Goal: Use online tool/utility

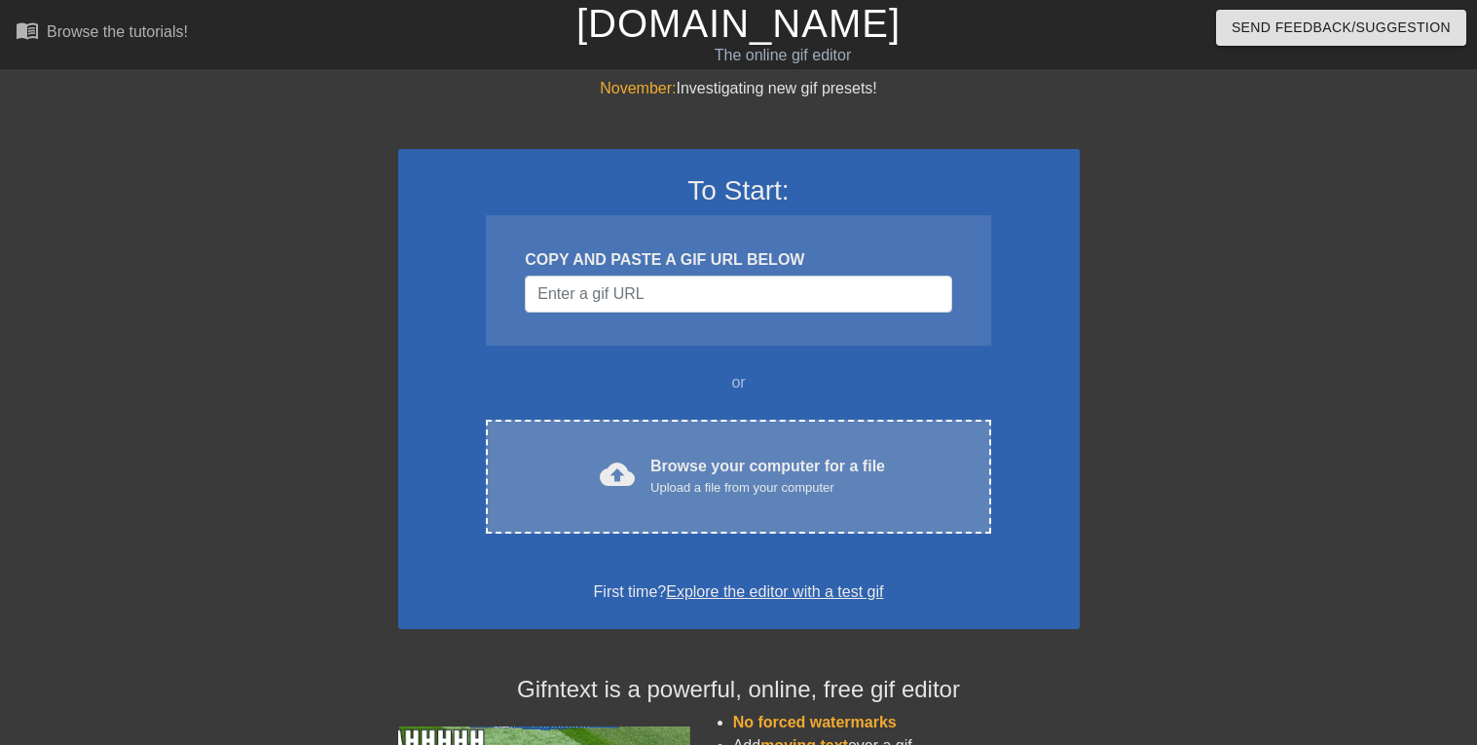
click at [520, 497] on div "cloud_upload Browse your computer for a file Upload a file from your computer C…" at bounding box center [738, 477] width 504 height 114
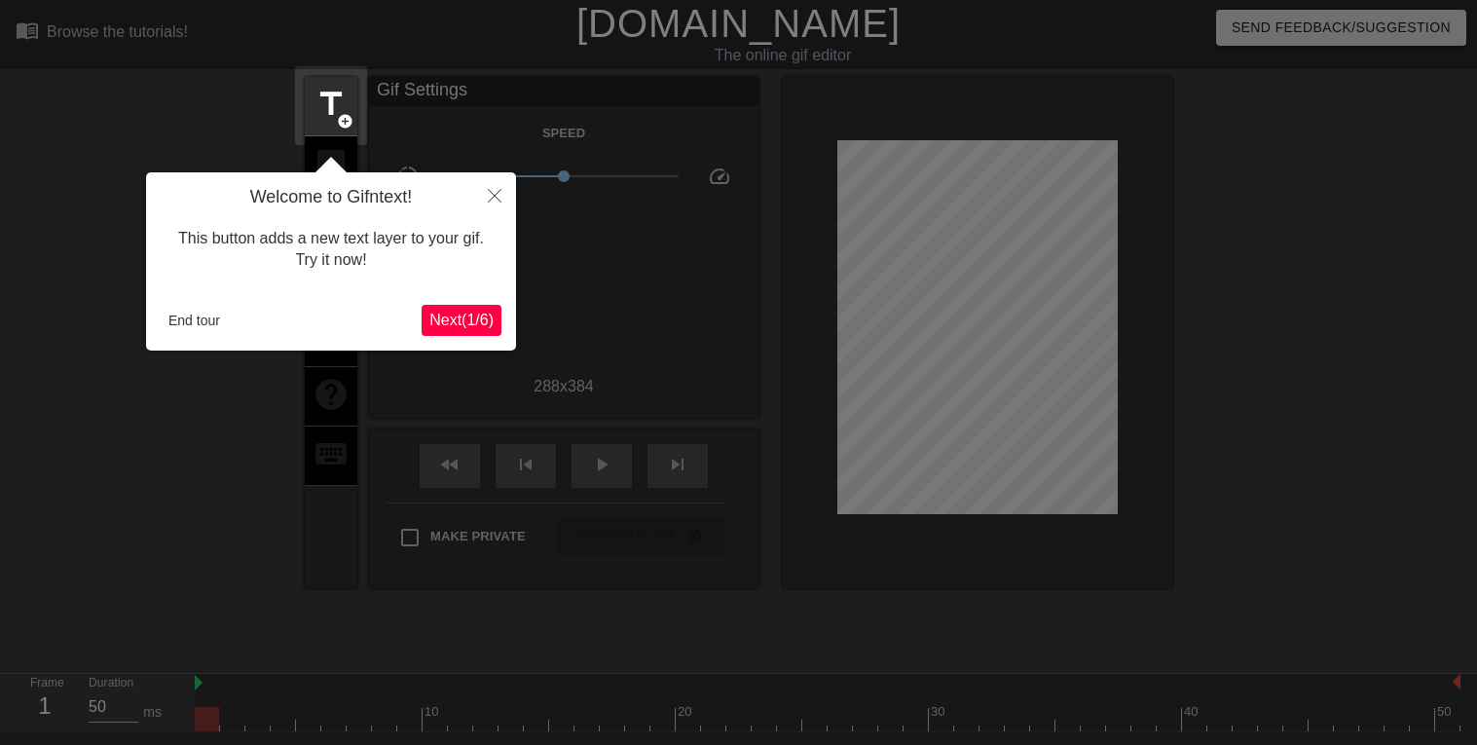
scroll to position [47, 0]
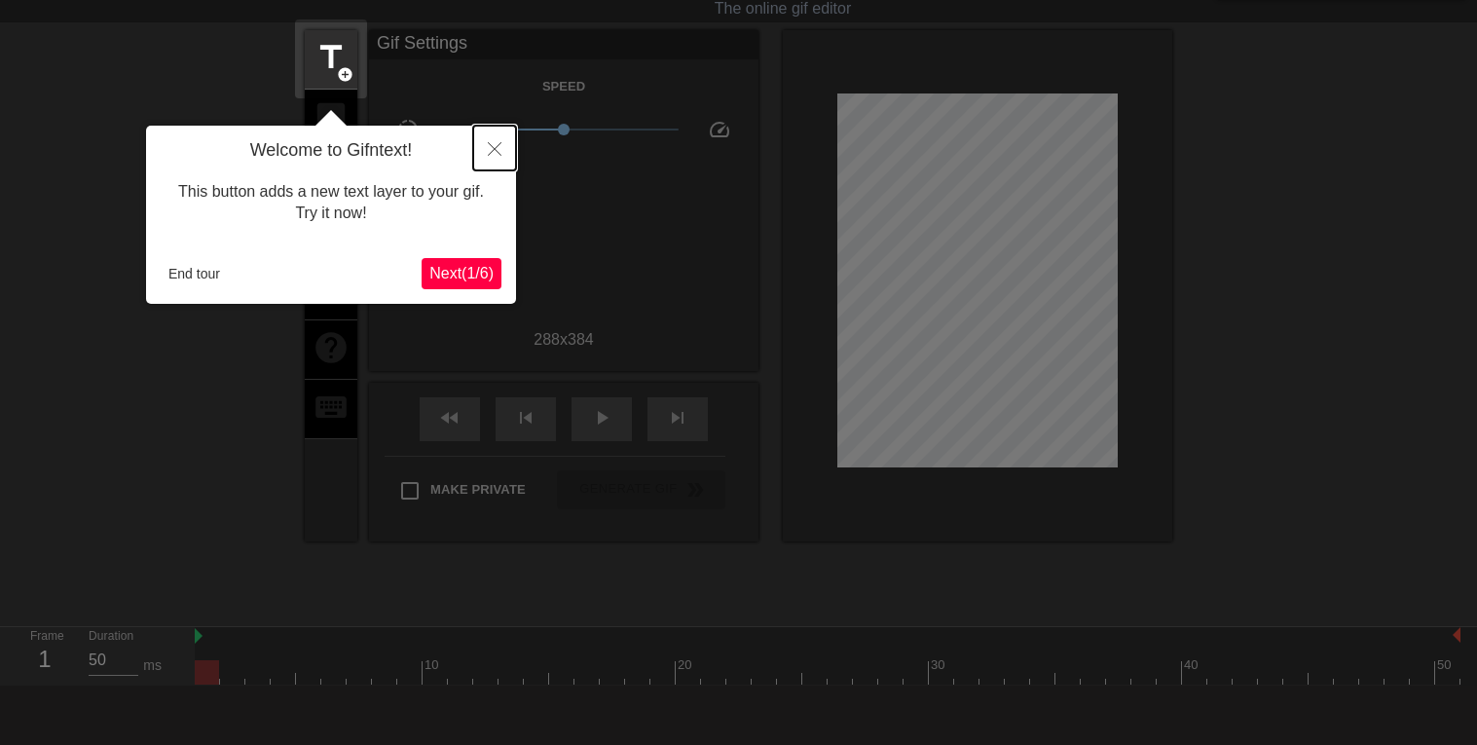
click at [493, 142] on icon "Close" at bounding box center [495, 149] width 14 height 14
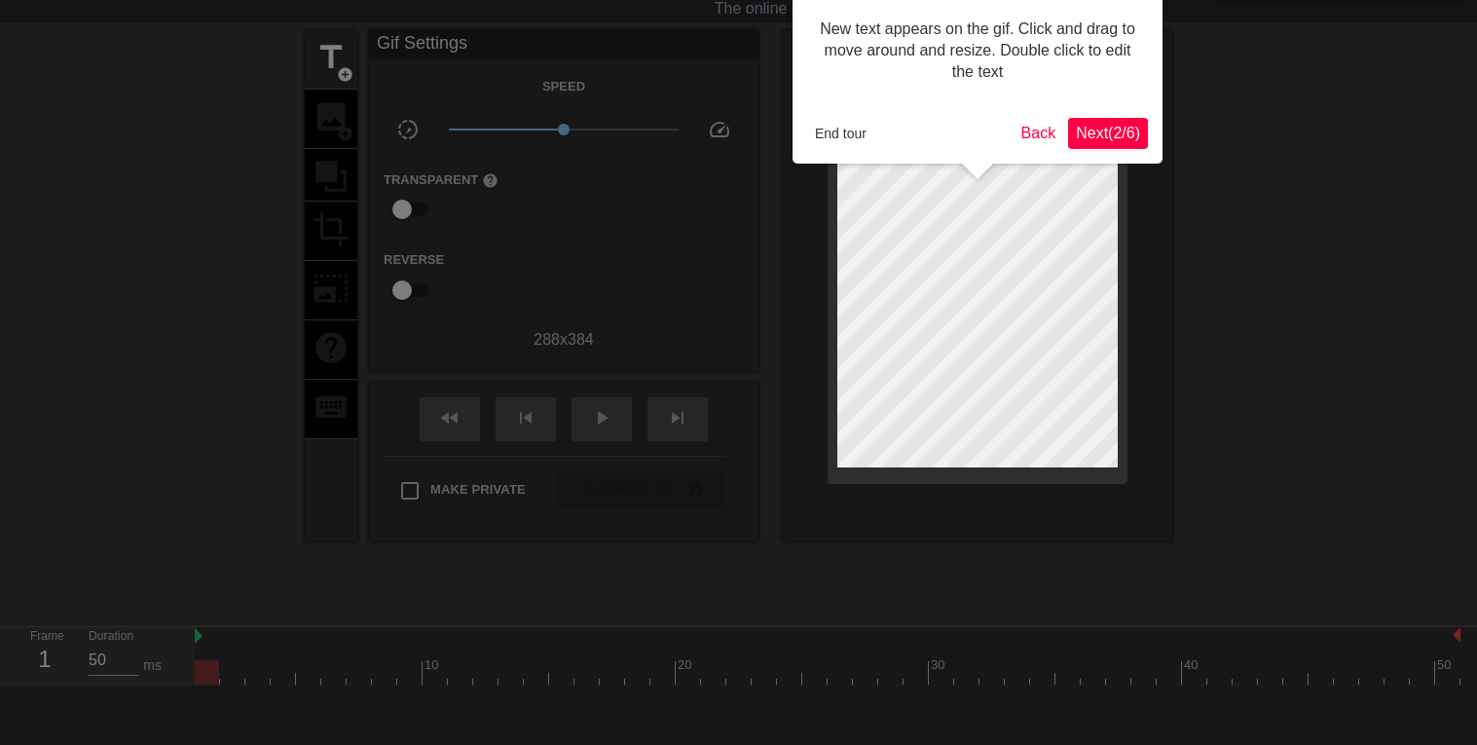
scroll to position [0, 0]
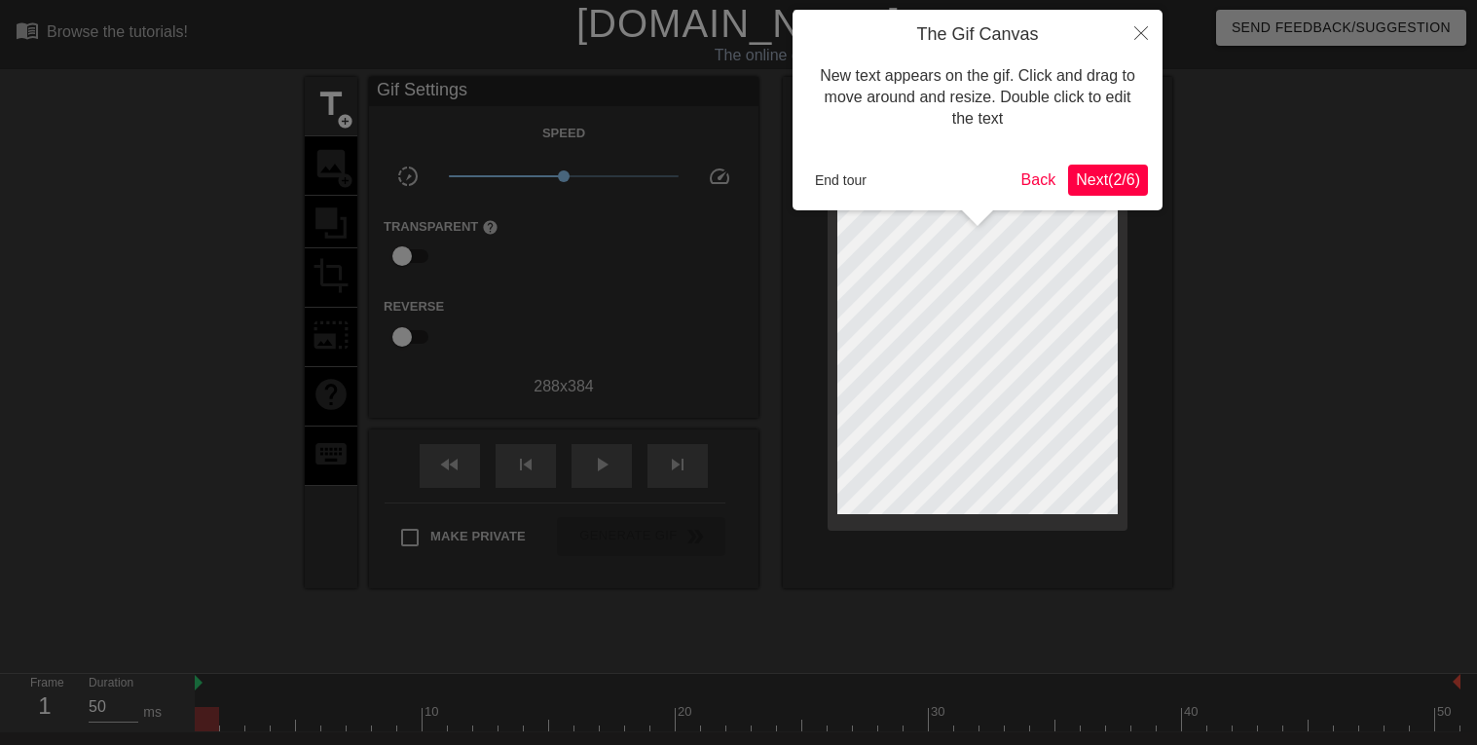
click at [1131, 171] on span "Next ( 2 / 6 )" at bounding box center [1108, 179] width 64 height 17
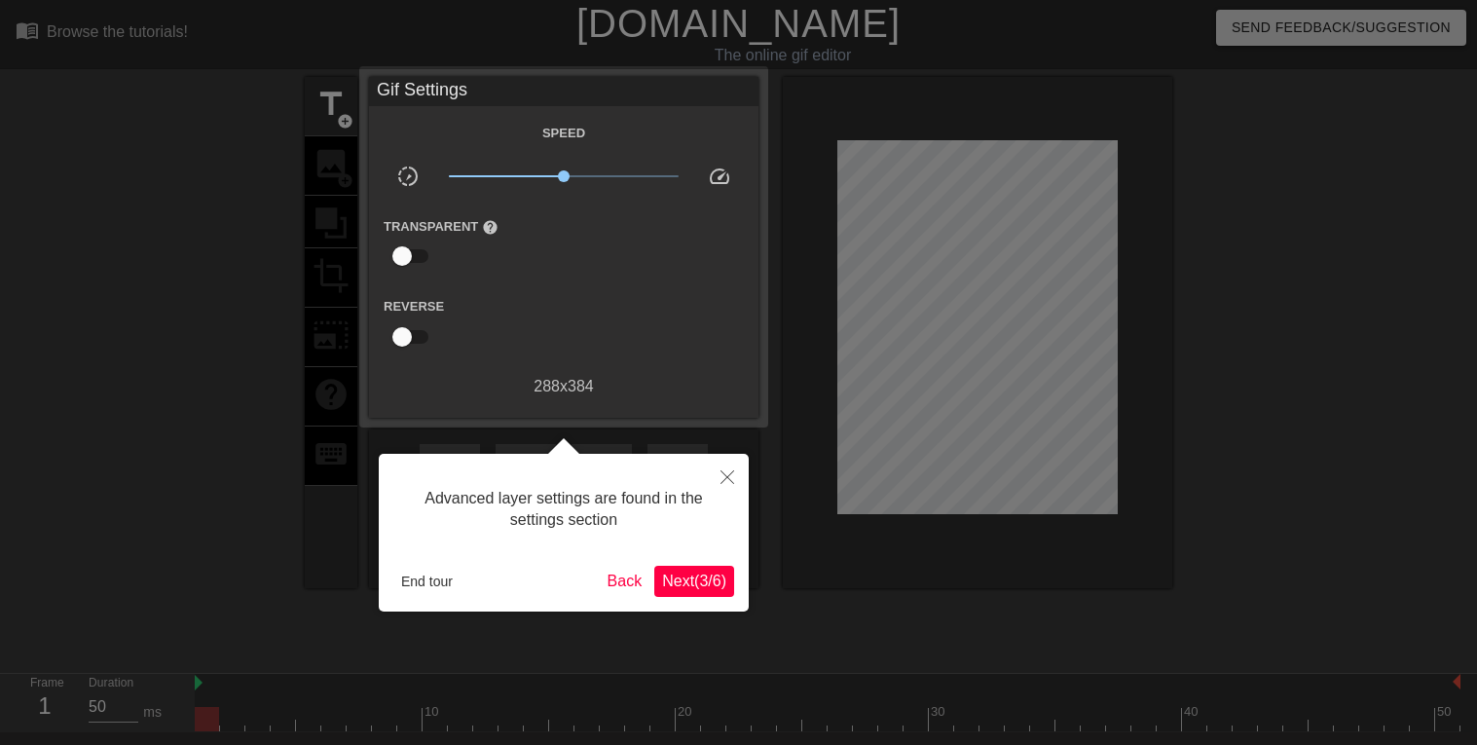
scroll to position [47, 0]
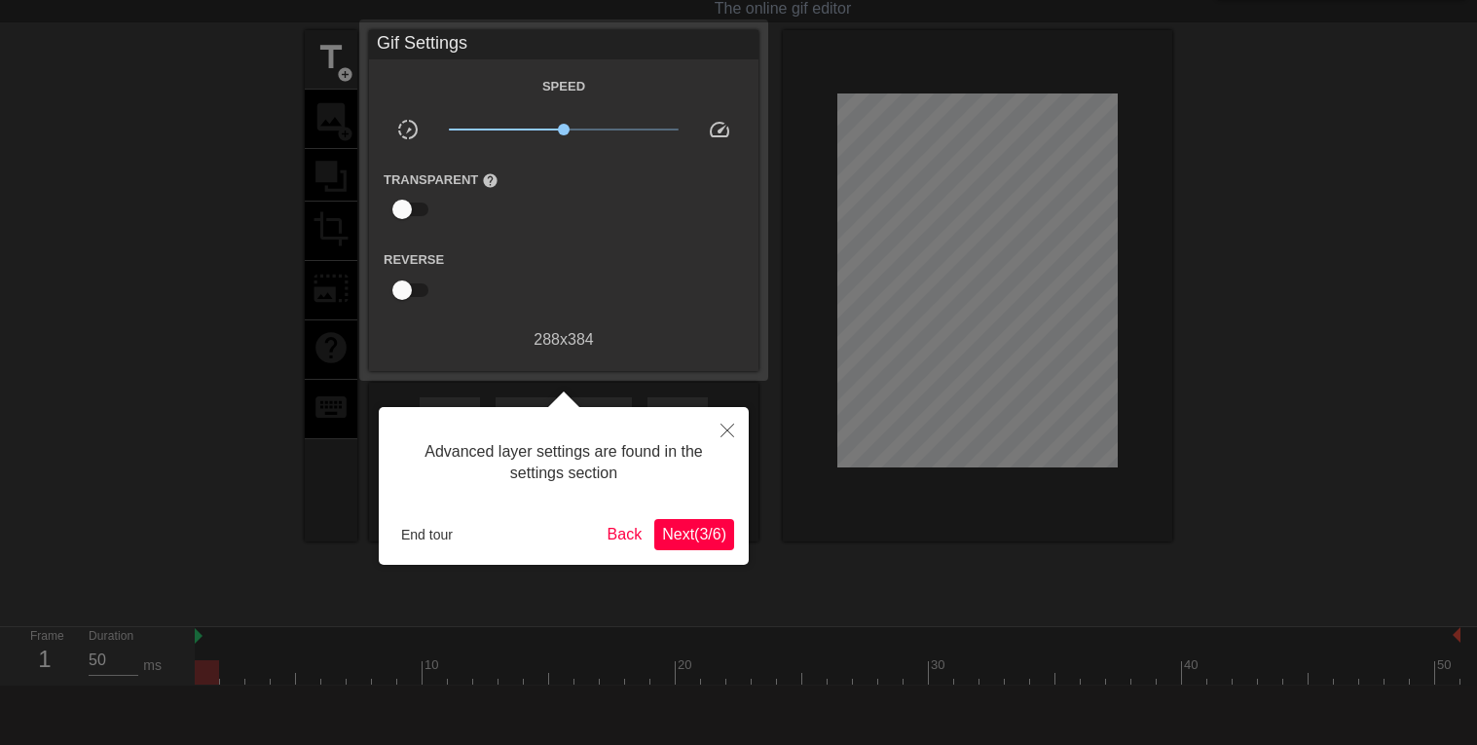
click at [689, 538] on span "Next ( 3 / 6 )" at bounding box center [694, 534] width 64 height 17
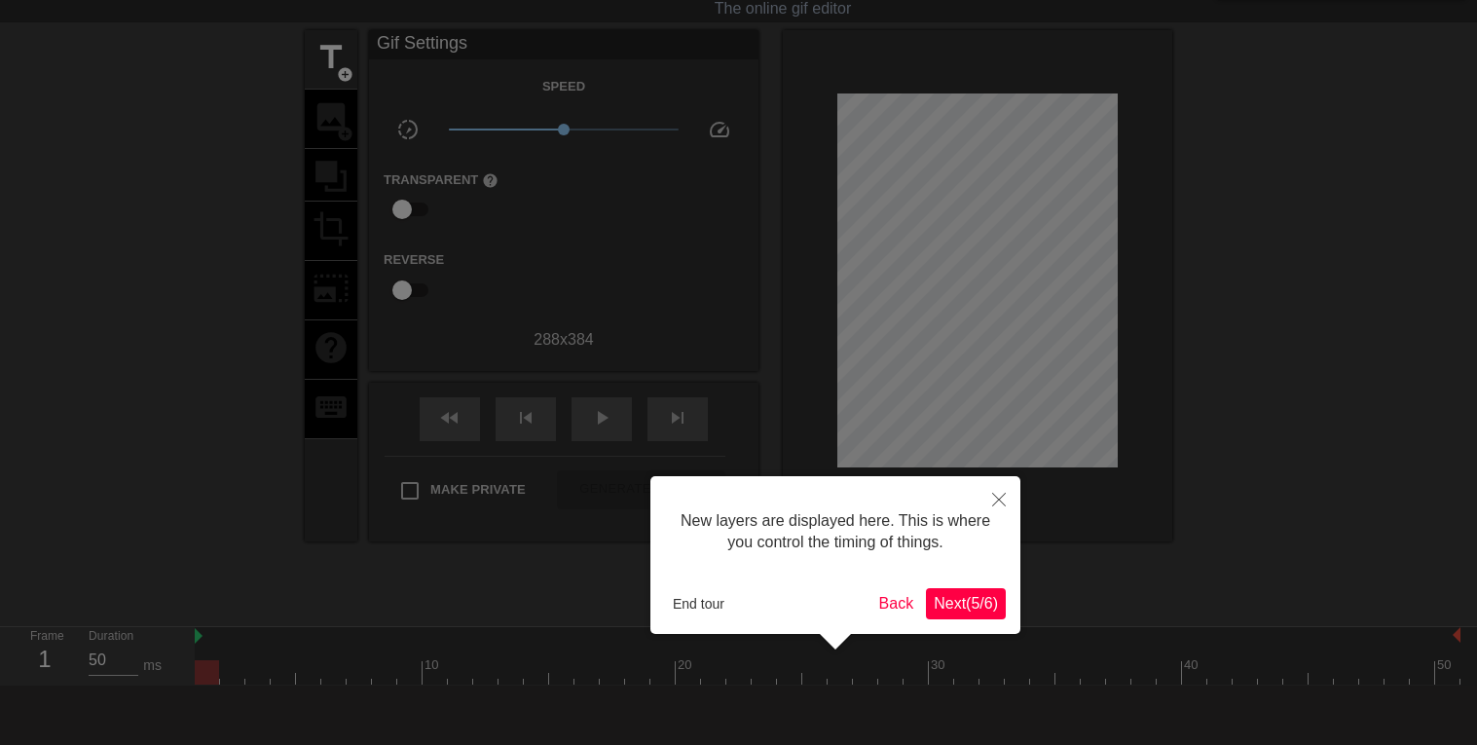
scroll to position [16, 0]
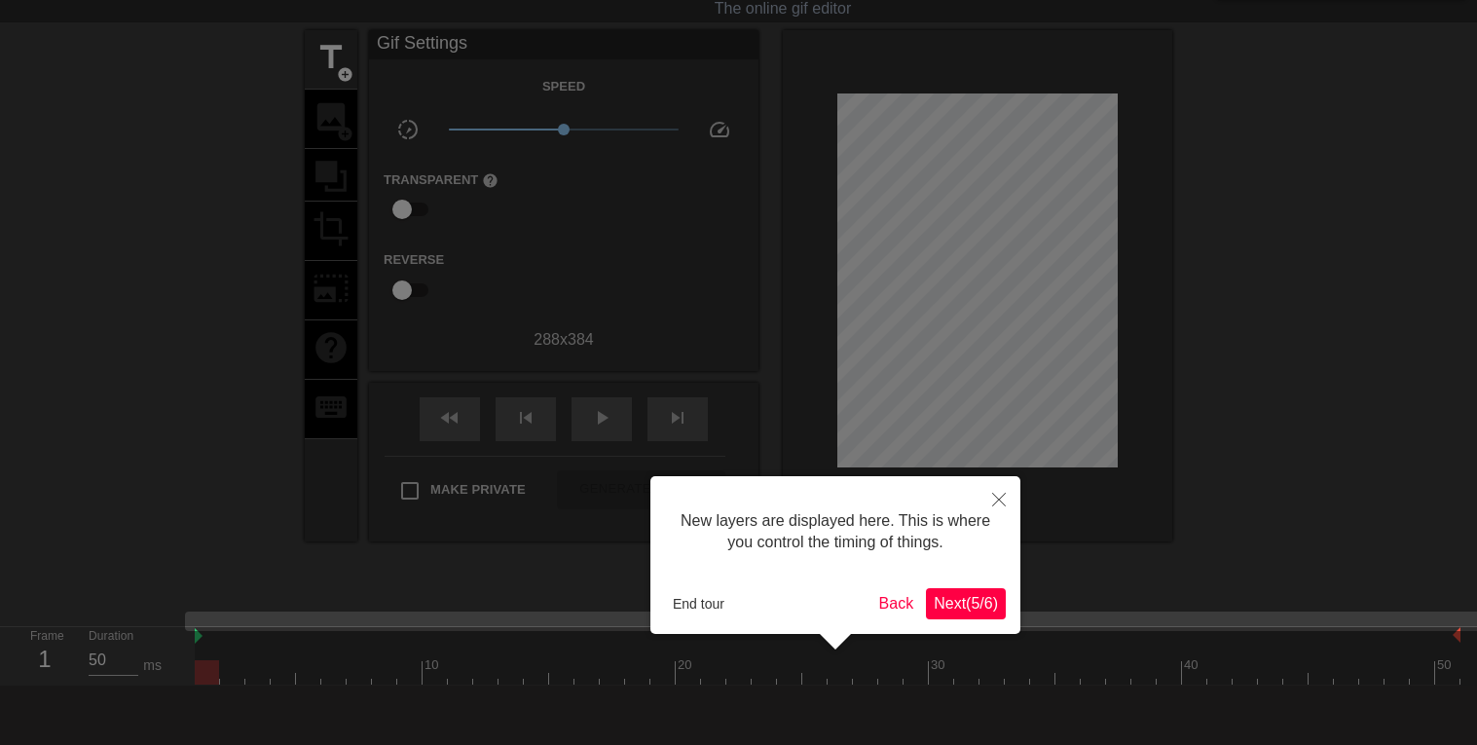
click at [944, 600] on span "Next ( 5 / 6 )" at bounding box center [966, 603] width 64 height 17
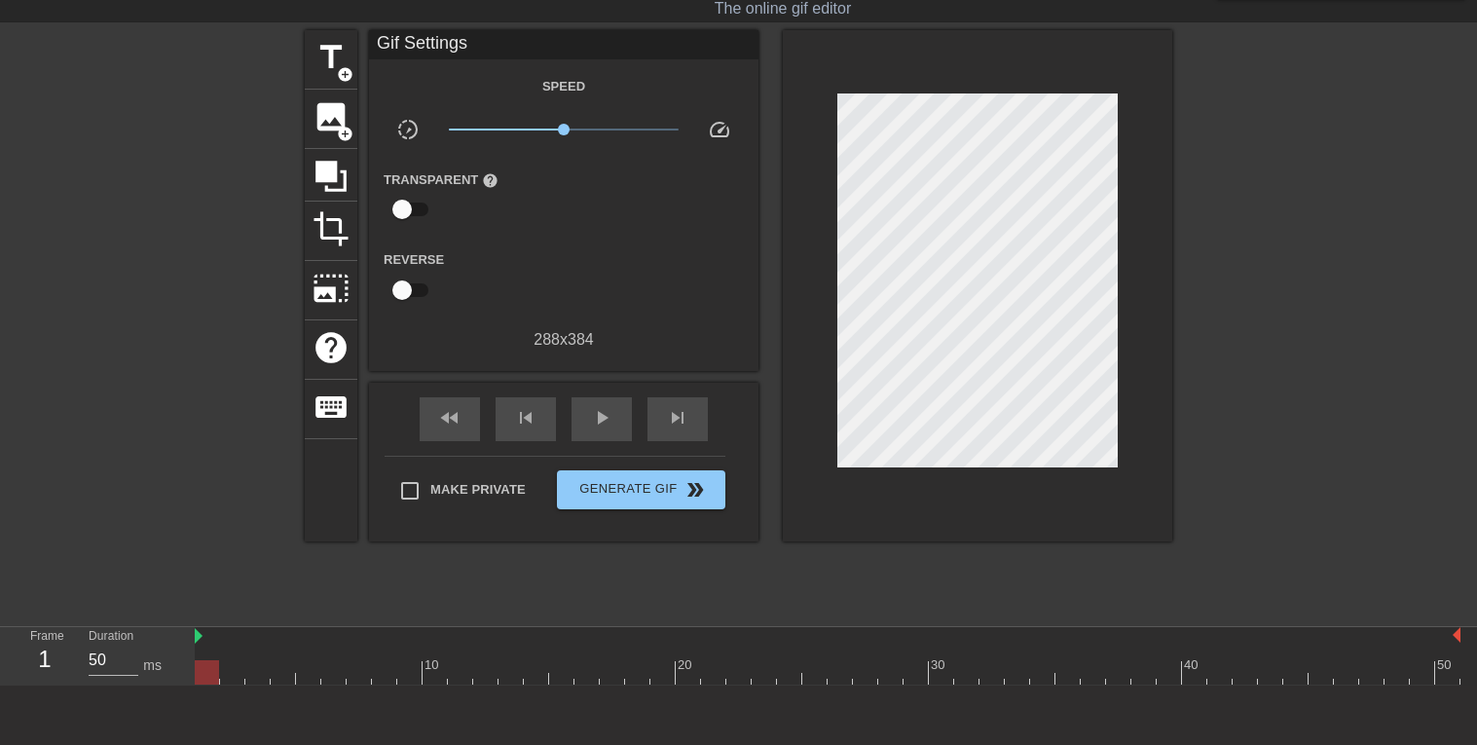
scroll to position [0, 0]
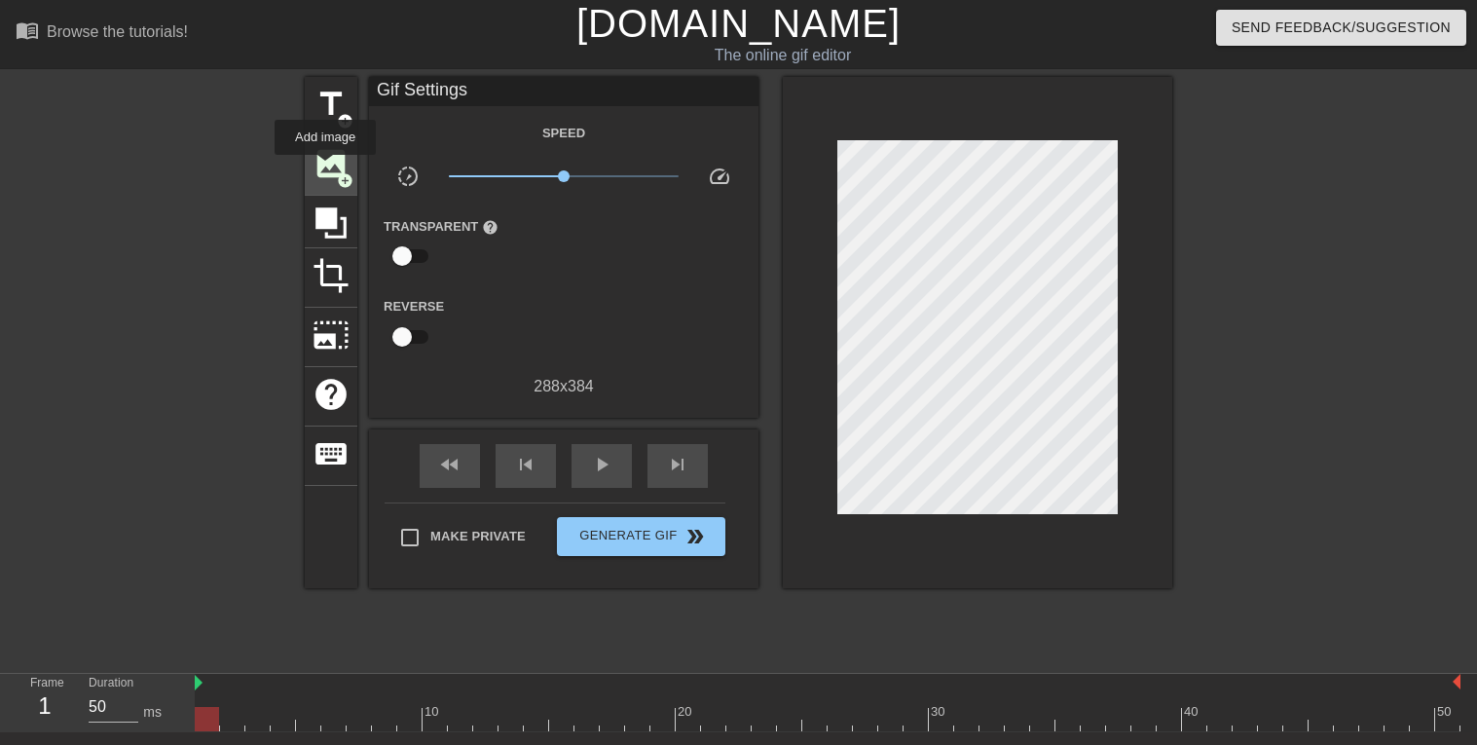
click at [325, 168] on span "image" at bounding box center [331, 163] width 37 height 37
click at [342, 167] on span "image" at bounding box center [331, 163] width 37 height 37
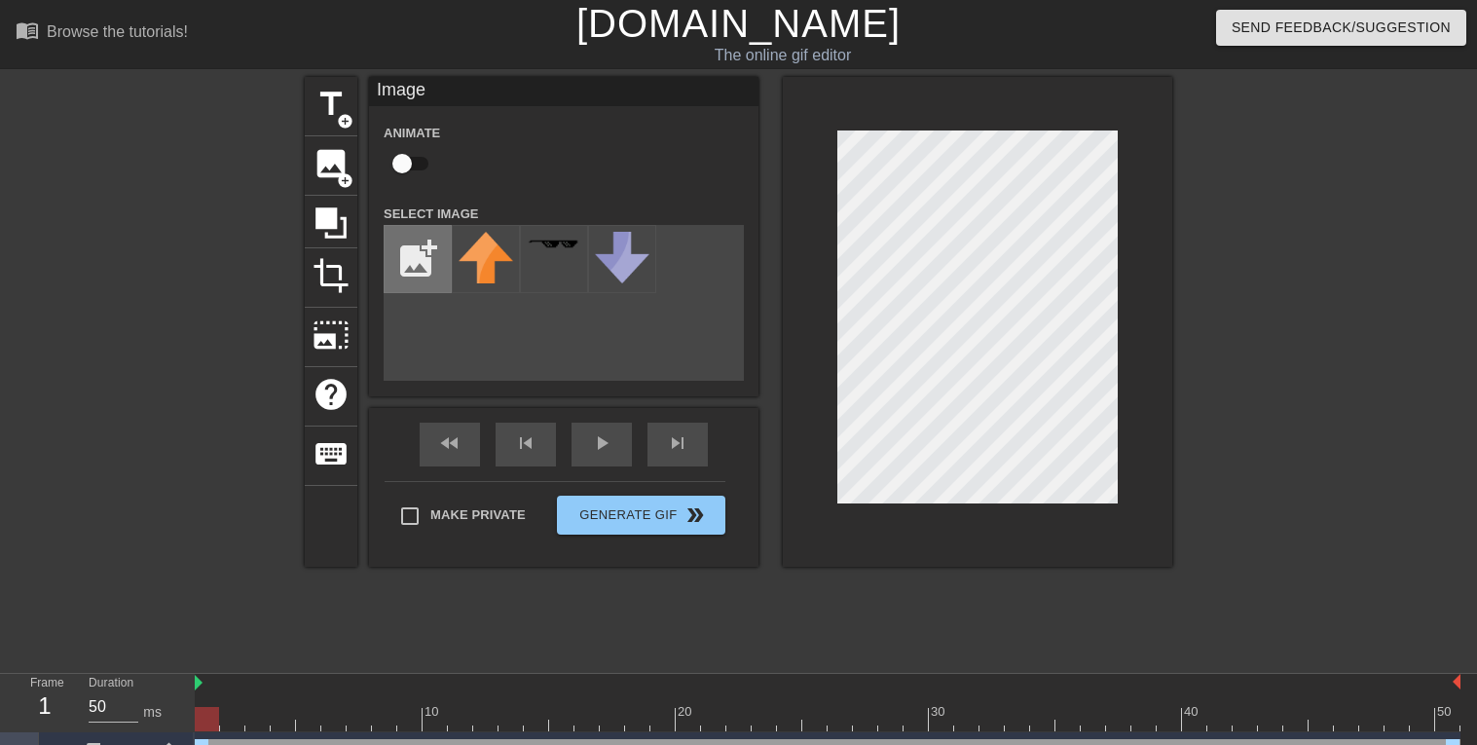
click at [414, 281] on input "file" at bounding box center [418, 259] width 66 height 66
type input "C:\fakepath\picsart-3b76bb0f-b80c-4da3-96c3-455aa41a845a.webp"
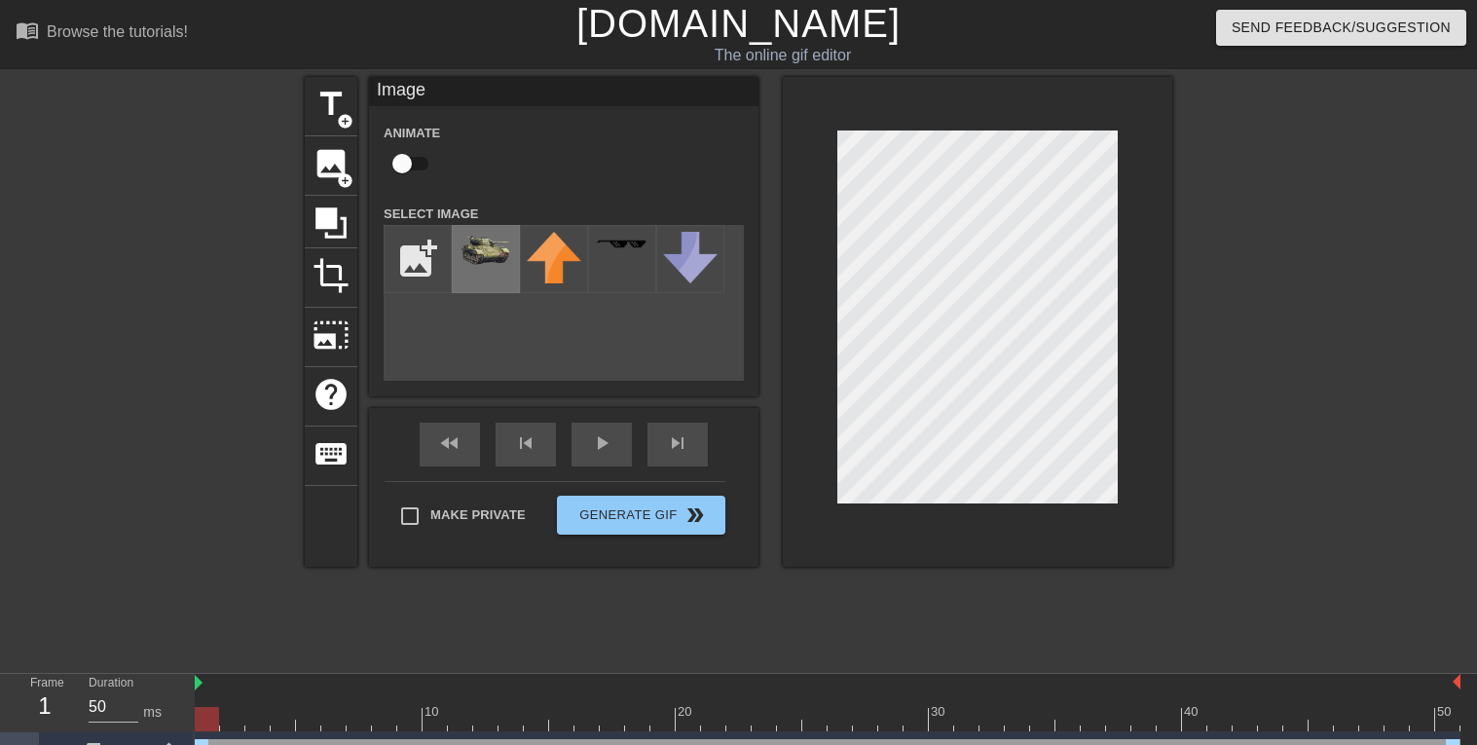
click at [497, 249] on img at bounding box center [486, 248] width 55 height 33
click at [1162, 369] on div at bounding box center [977, 322] width 389 height 490
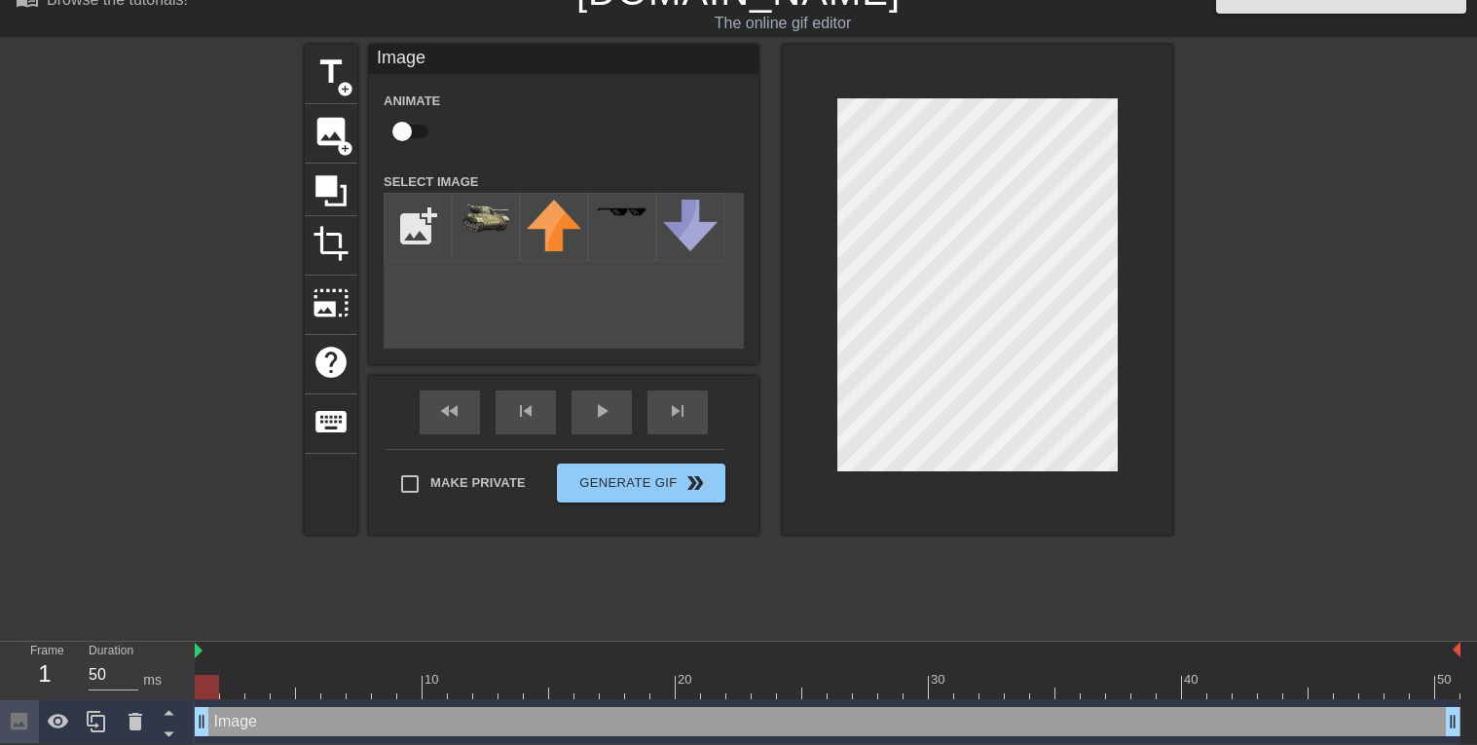
click at [195, 681] on div at bounding box center [207, 687] width 24 height 24
drag, startPoint x: 215, startPoint y: 685, endPoint x: 164, endPoint y: 739, distance: 75.1
click at [164, 739] on html "menu_book Browse the tutorials! [DOMAIN_NAME] The online gif editor Send Feedba…" at bounding box center [738, 356] width 1477 height 776
drag, startPoint x: 207, startPoint y: 683, endPoint x: 1475, endPoint y: 680, distance: 1267.8
click at [1475, 680] on html "menu_book Browse the tutorials! [DOMAIN_NAME] The online gif editor Send Feedba…" at bounding box center [738, 356] width 1477 height 776
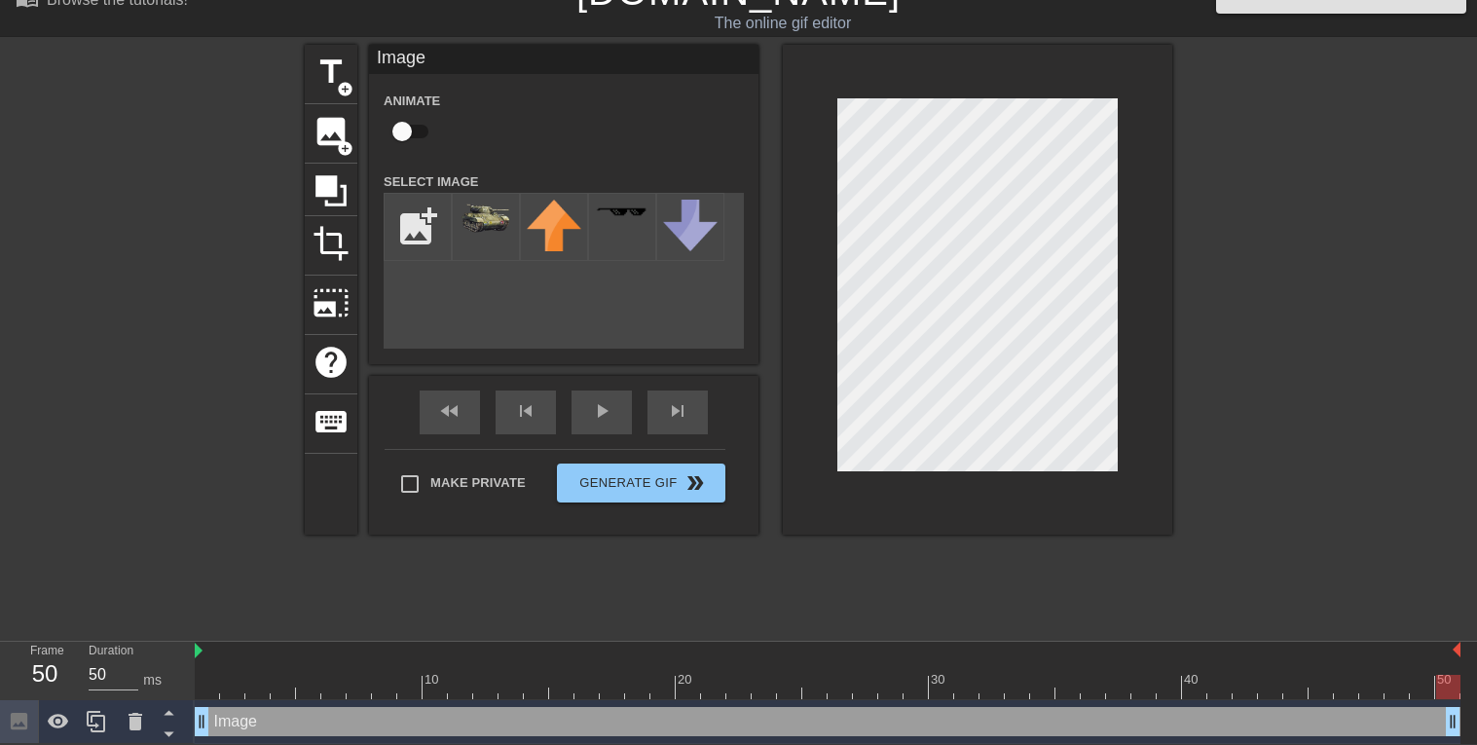
drag, startPoint x: 1443, startPoint y: 686, endPoint x: 1475, endPoint y: 672, distance: 35.3
click at [1475, 672] on html "menu_book Browse the tutorials! [DOMAIN_NAME] The online gif editor Send Feedba…" at bounding box center [738, 356] width 1477 height 776
click at [1394, 328] on div at bounding box center [1342, 337] width 292 height 584
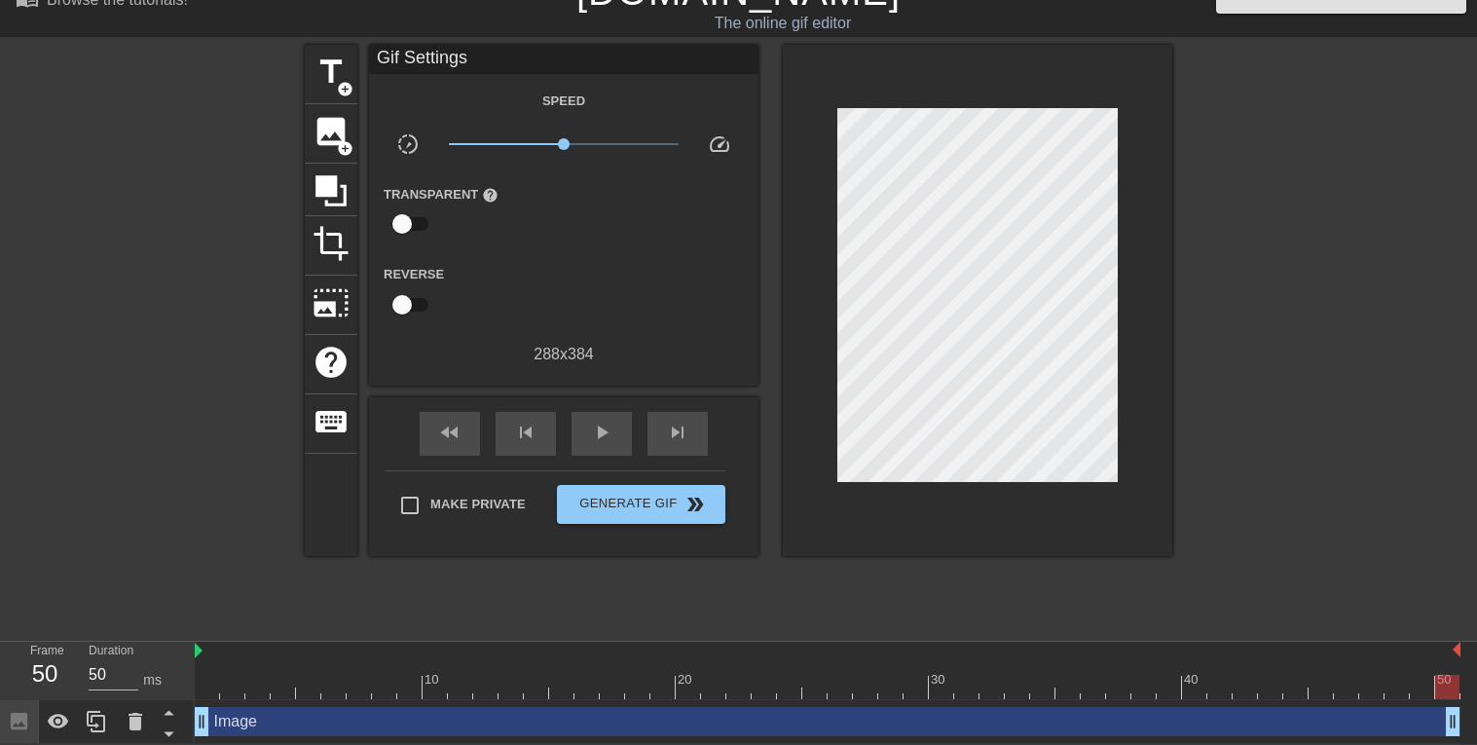
scroll to position [0, 0]
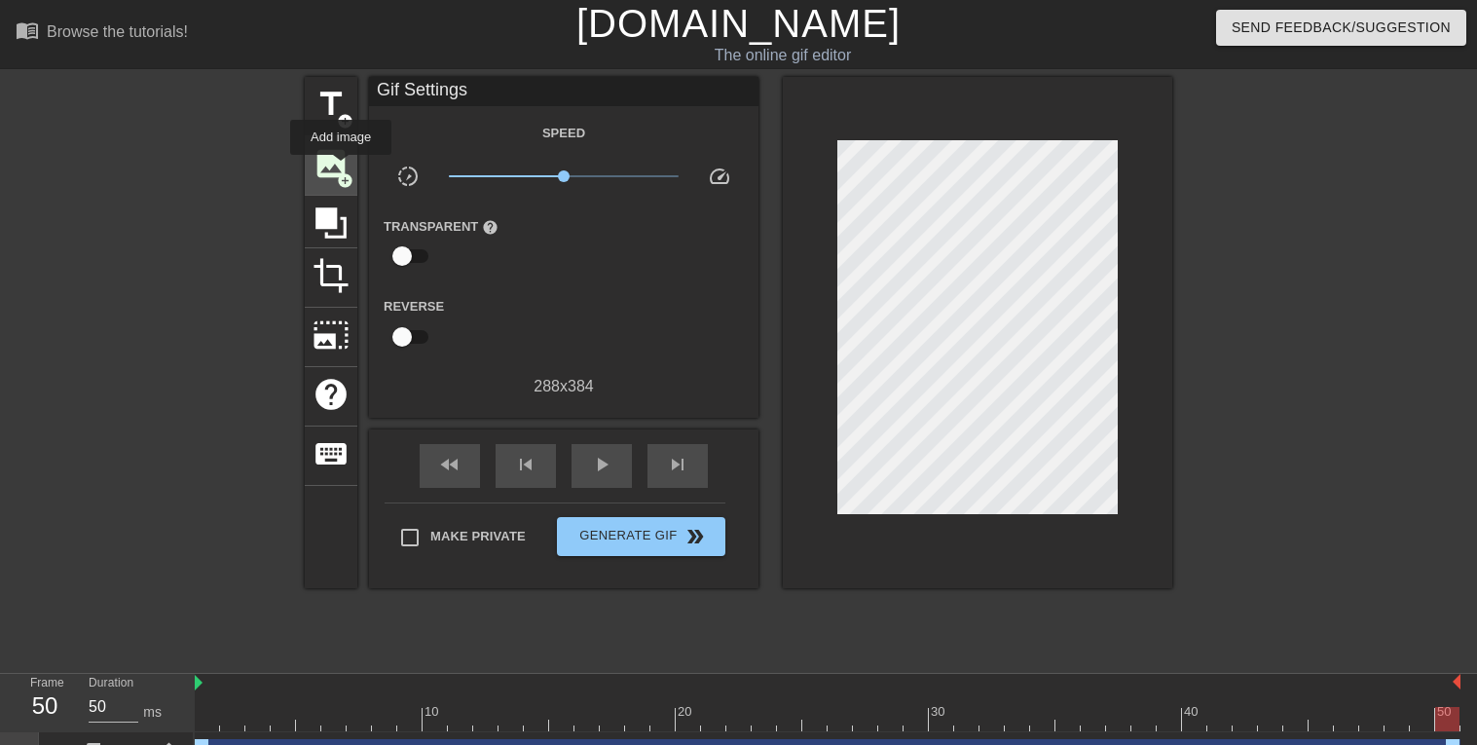
click at [341, 168] on span "image" at bounding box center [331, 163] width 37 height 37
click at [326, 178] on span "image" at bounding box center [331, 163] width 37 height 37
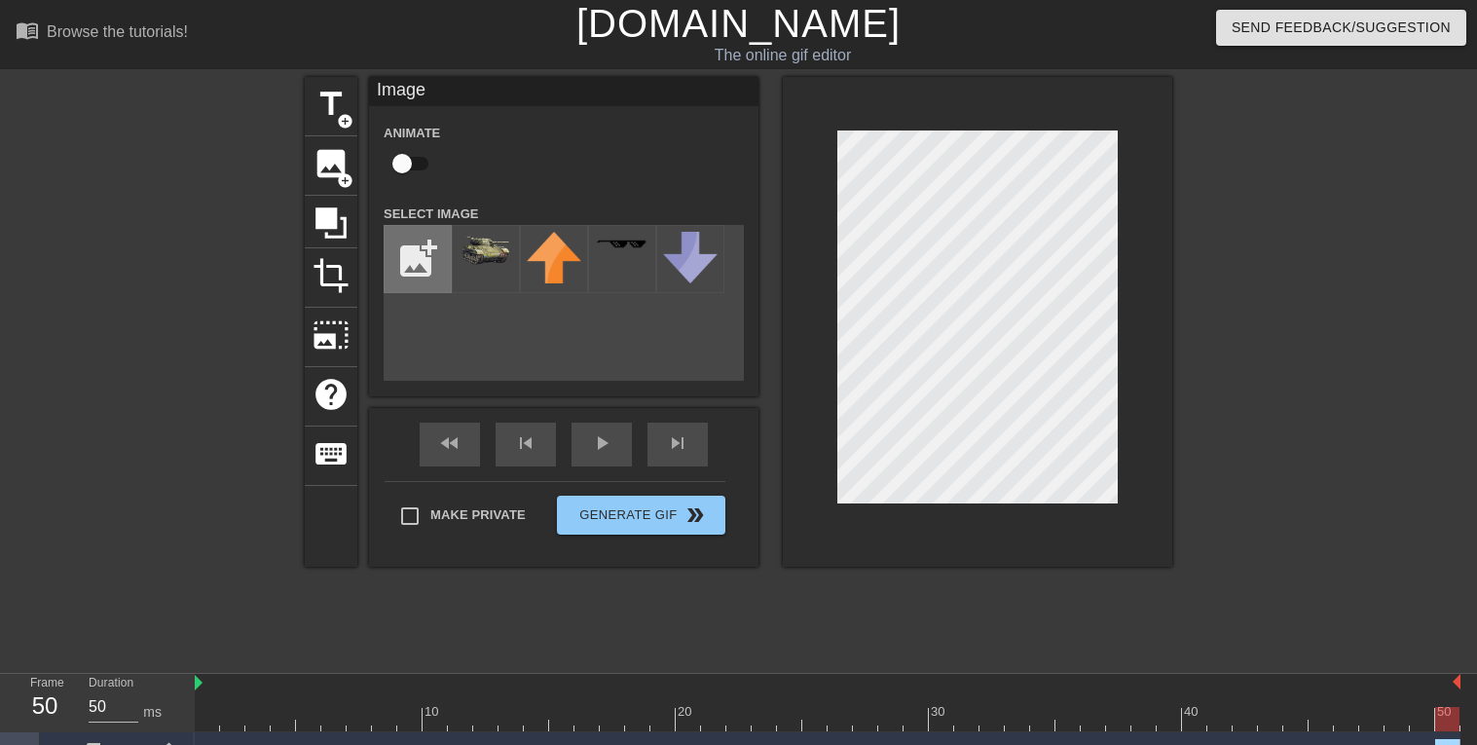
click at [418, 275] on input "file" at bounding box center [418, 259] width 66 height 66
type input "C:\fakepath\Screenshot [DATE] 8.34.14 PM.png"
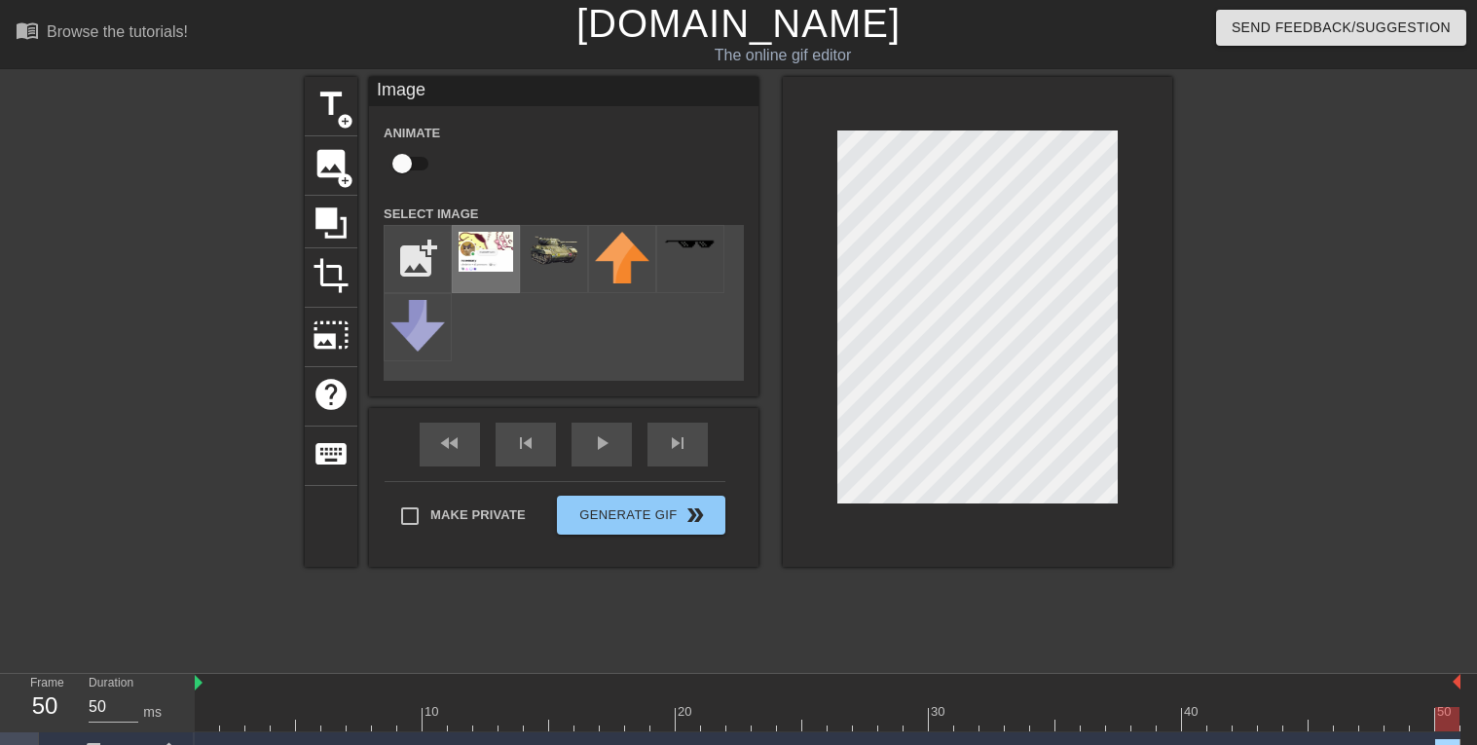
click at [495, 256] on img at bounding box center [486, 252] width 55 height 40
drag, startPoint x: 1448, startPoint y: 718, endPoint x: 189, endPoint y: 705, distance: 1259.1
click at [189, 705] on div "Frame 1 Duration 50 ms 10 20 30 40 50 Image drag_handle drag_handle Image drag_…" at bounding box center [738, 747] width 1477 height 146
click at [496, 262] on img at bounding box center [486, 252] width 55 height 40
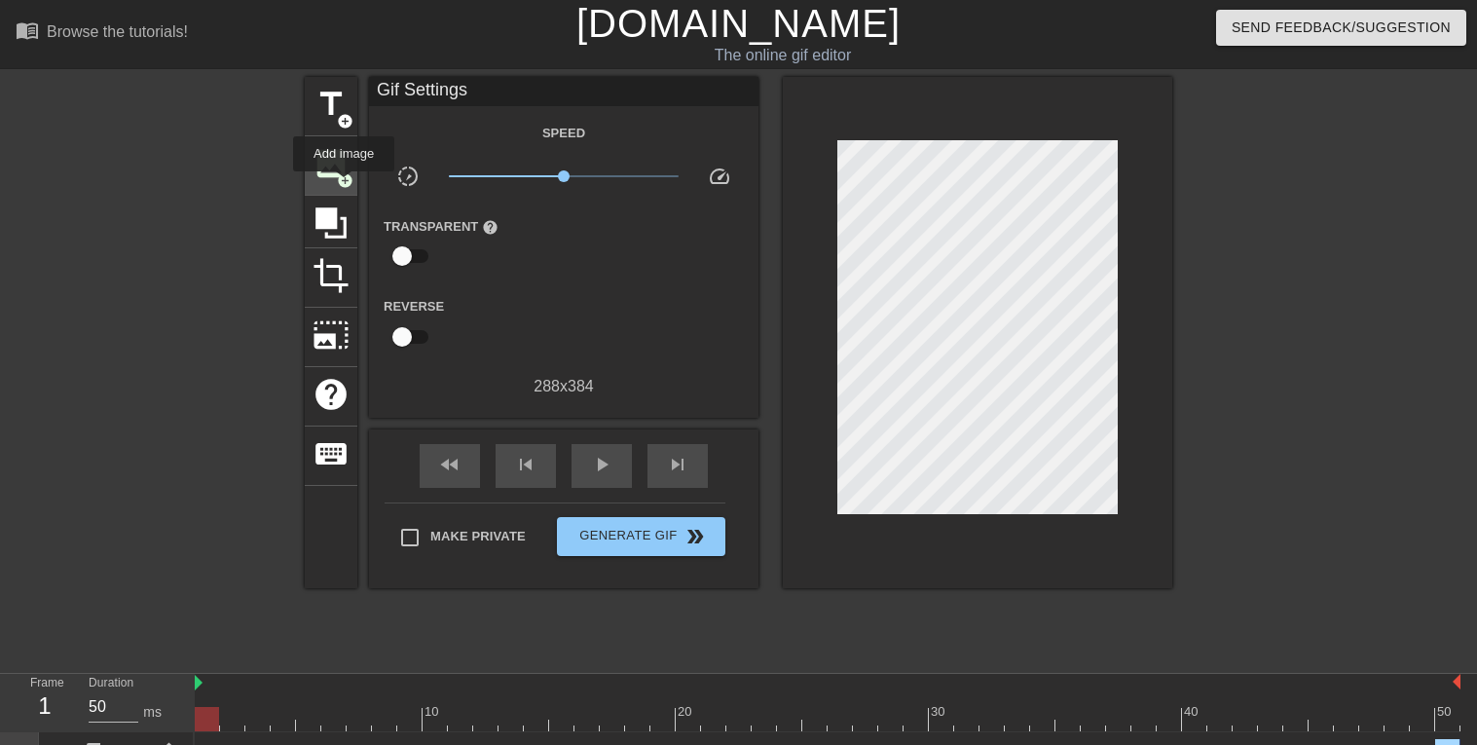
click at [344, 185] on span "add_circle" at bounding box center [345, 180] width 17 height 17
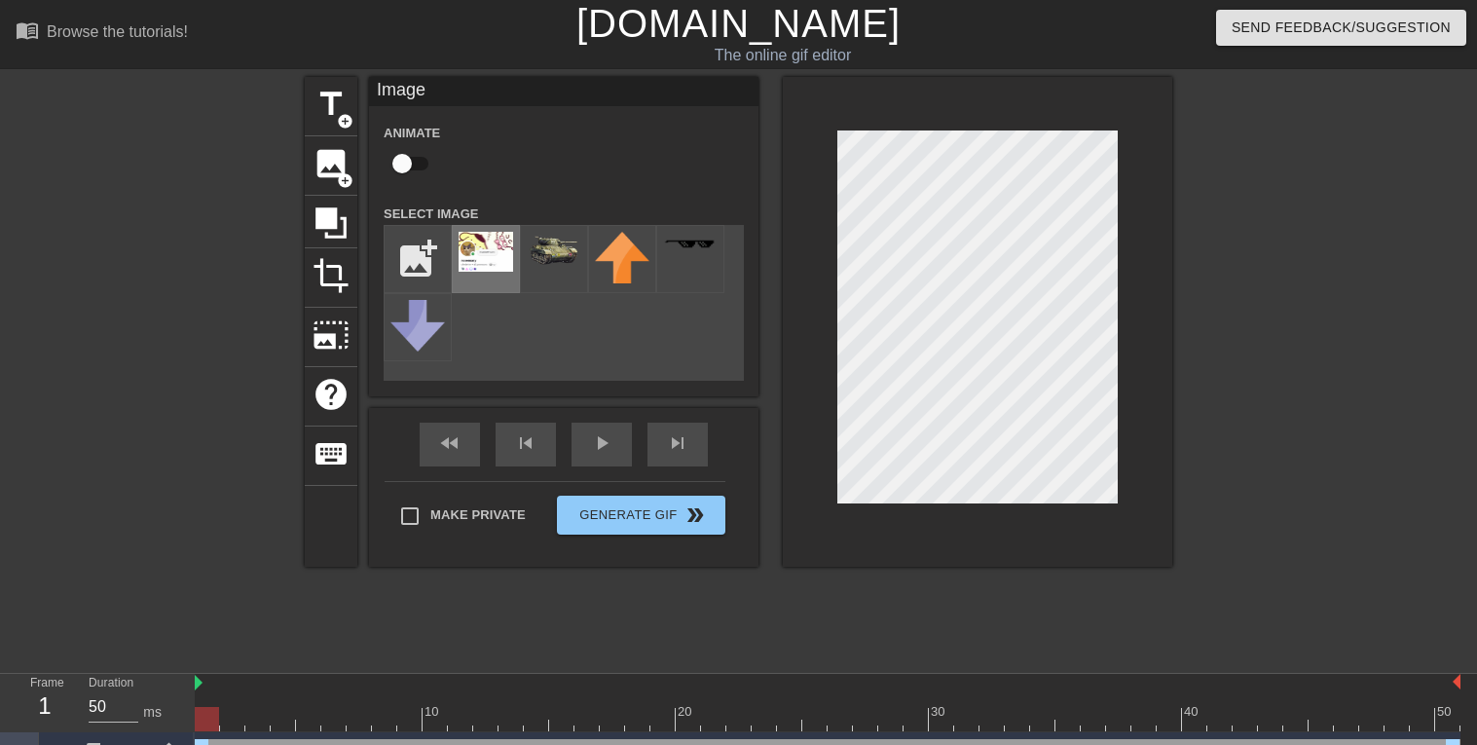
click at [493, 270] on img at bounding box center [486, 252] width 55 height 40
drag, startPoint x: 207, startPoint y: 714, endPoint x: 1419, endPoint y: 655, distance: 1212.7
click at [1419, 655] on div "menu_book Browse the tutorials! [DOMAIN_NAME] The online gif editor Send Feedba…" at bounding box center [738, 432] width 1477 height 864
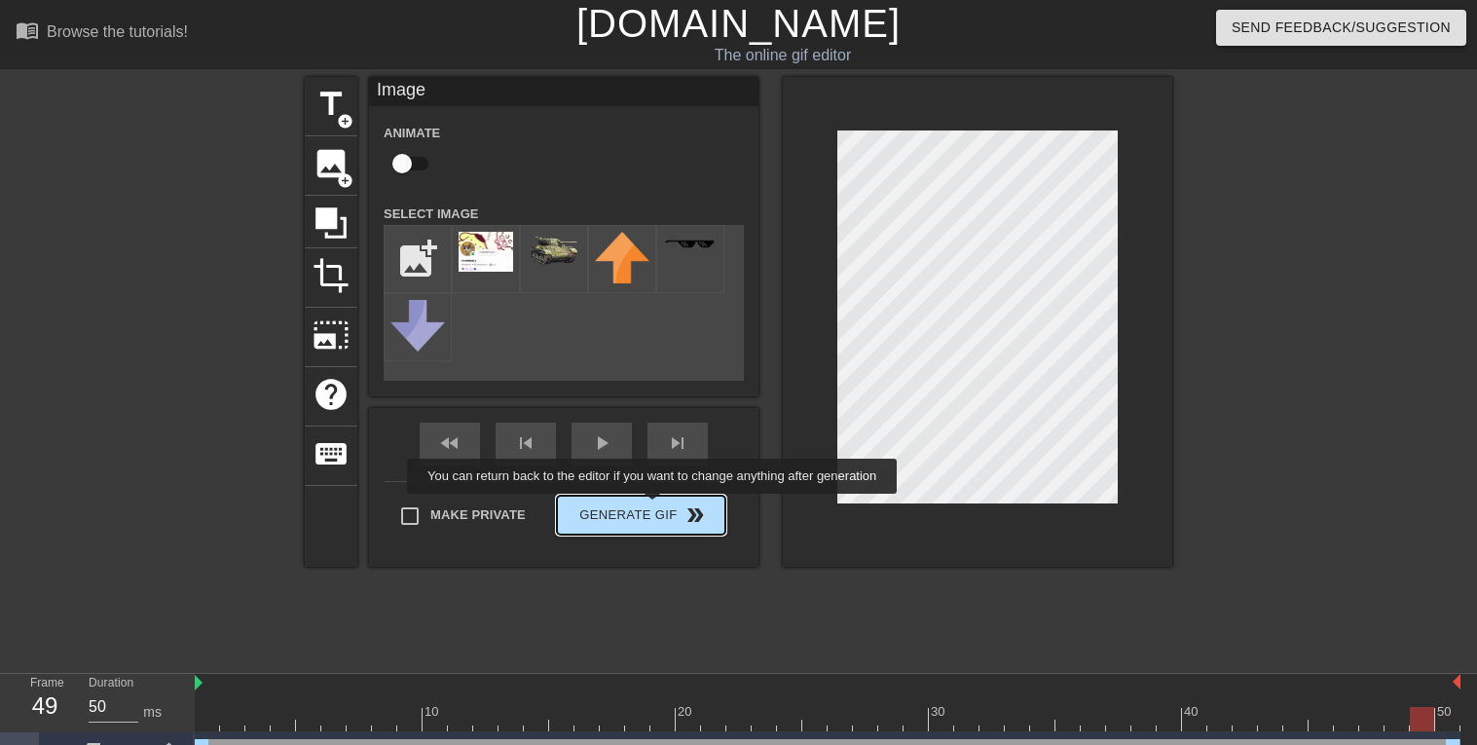
click at [651, 507] on div "Make Private Generate Gif double_arrow" at bounding box center [555, 519] width 341 height 77
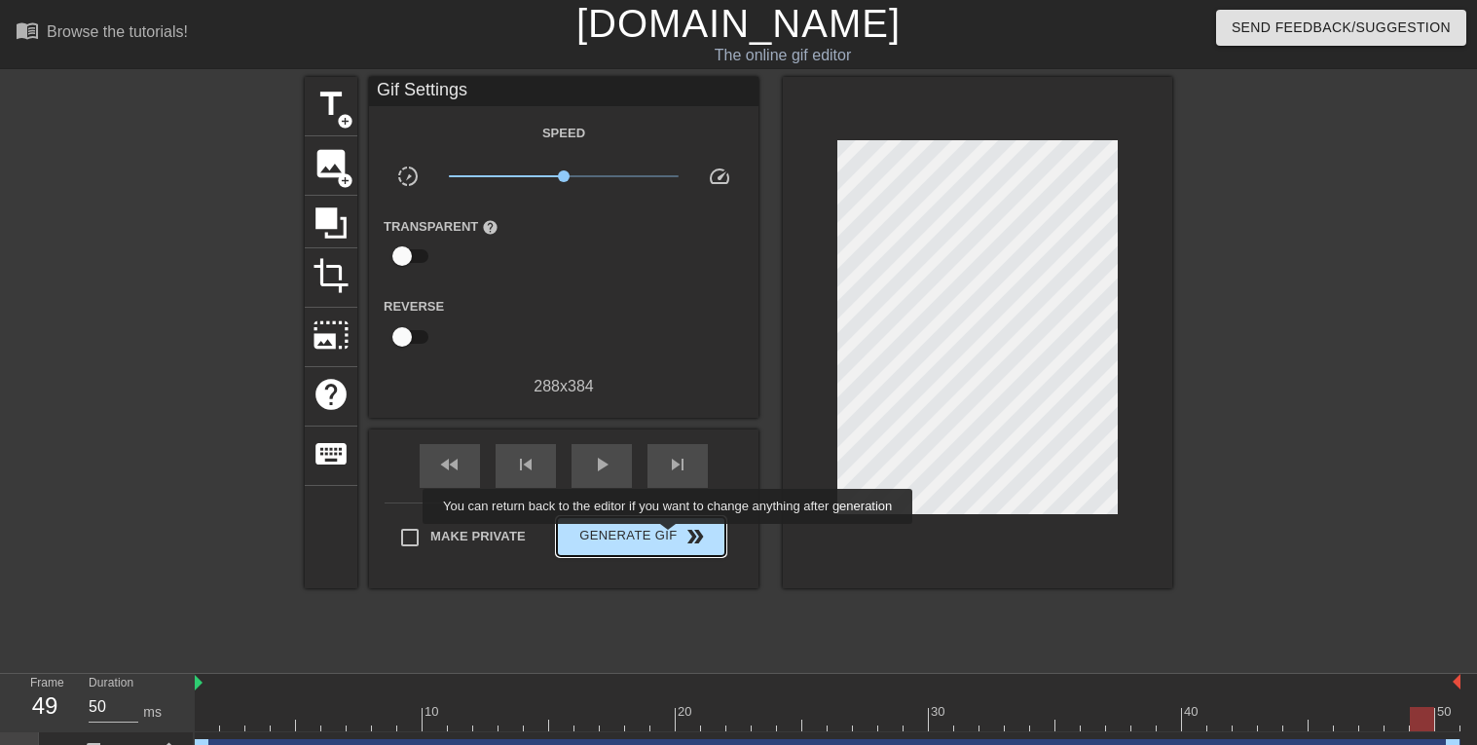
click at [667, 538] on span "Generate Gif double_arrow" at bounding box center [641, 536] width 153 height 23
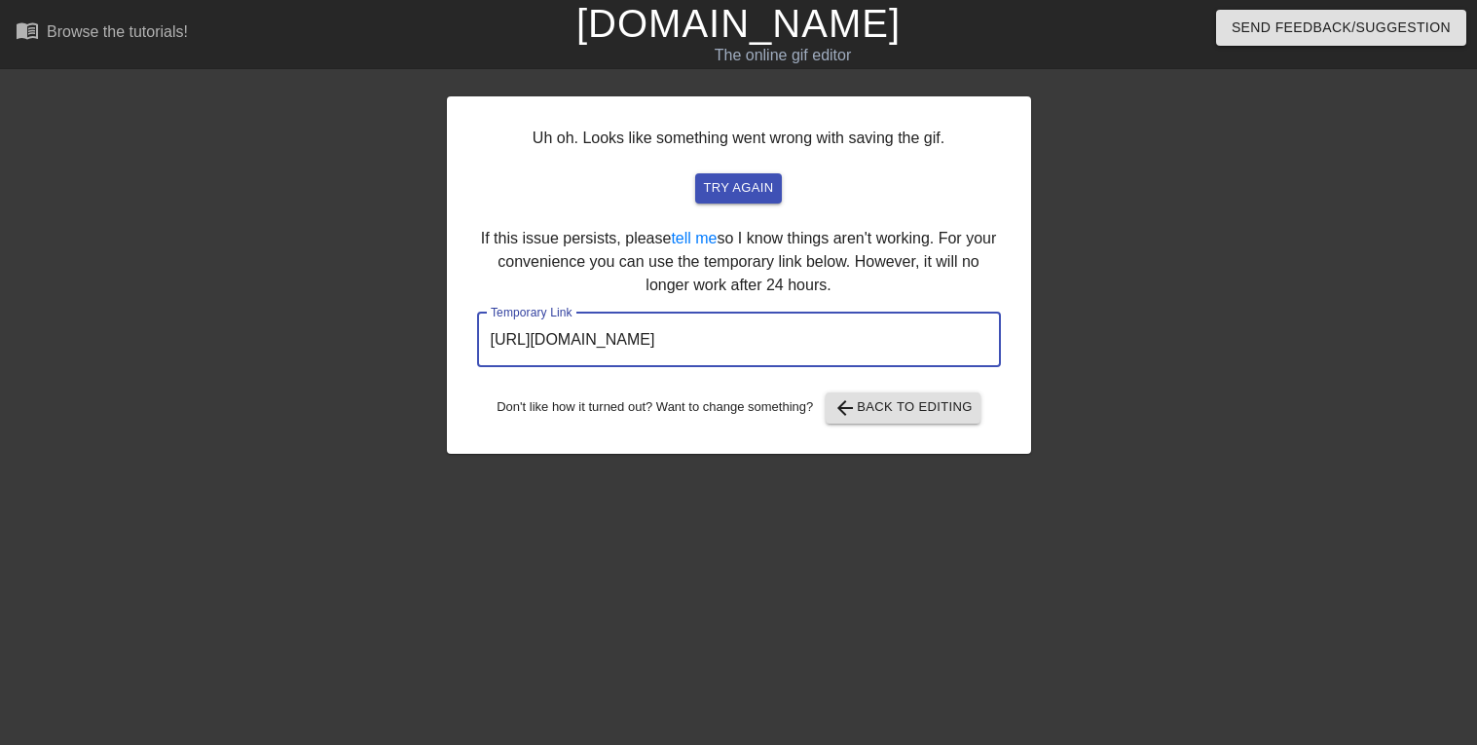
drag, startPoint x: 975, startPoint y: 329, endPoint x: 458, endPoint y: 355, distance: 517.7
click at [458, 355] on div "Uh oh. Looks like something went wrong with saving the gif. try again If this i…" at bounding box center [739, 274] width 584 height 357
